Goal: Transaction & Acquisition: Purchase product/service

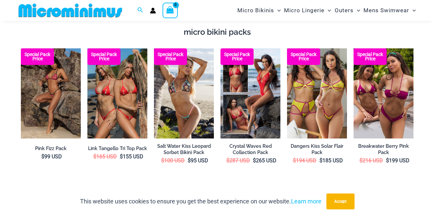
scroll to position [1047, 0]
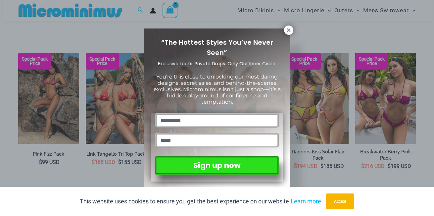
click at [289, 28] on icon at bounding box center [289, 30] width 6 height 6
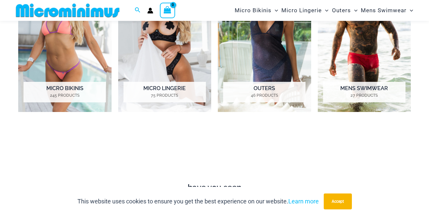
scroll to position [499, 0]
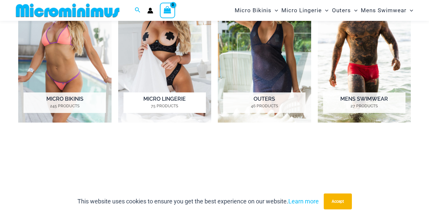
click at [168, 95] on h2 "Micro Lingerie 75 Products" at bounding box center [164, 102] width 82 height 21
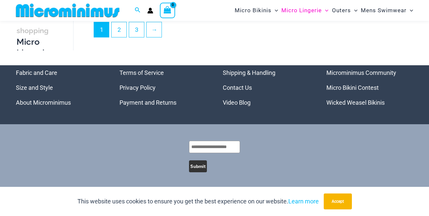
scroll to position [1348, 0]
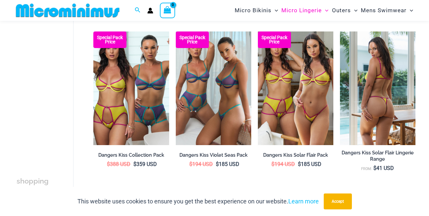
click at [408, 165] on link "Dangers Kiss Solar Flair Lingerie Range" at bounding box center [377, 157] width 75 height 15
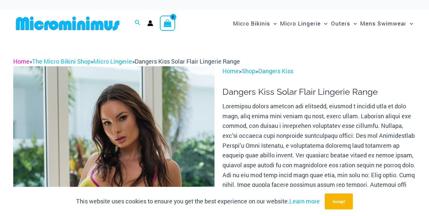
click at [16, 59] on link "Home" at bounding box center [21, 61] width 16 height 8
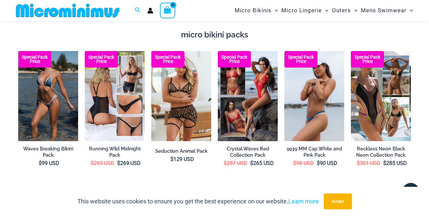
scroll to position [1055, 0]
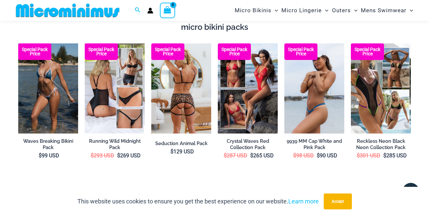
click at [184, 69] on img at bounding box center [181, 88] width 60 height 90
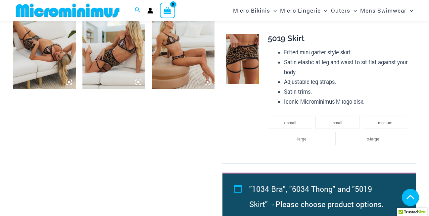
scroll to position [474, 0]
click at [139, 82] on icon at bounding box center [138, 82] width 2 height 2
